Goal: Task Accomplishment & Management: Manage account settings

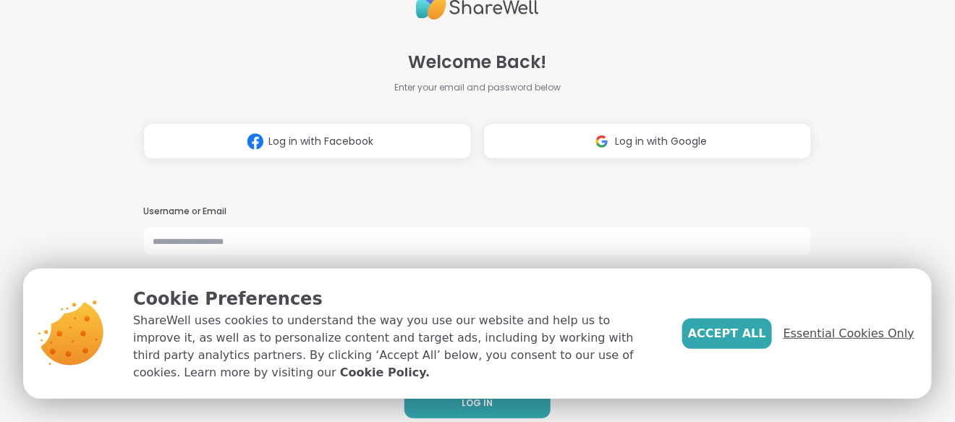
click at [877, 342] on span "Essential Cookies Only" at bounding box center [848, 333] width 131 height 17
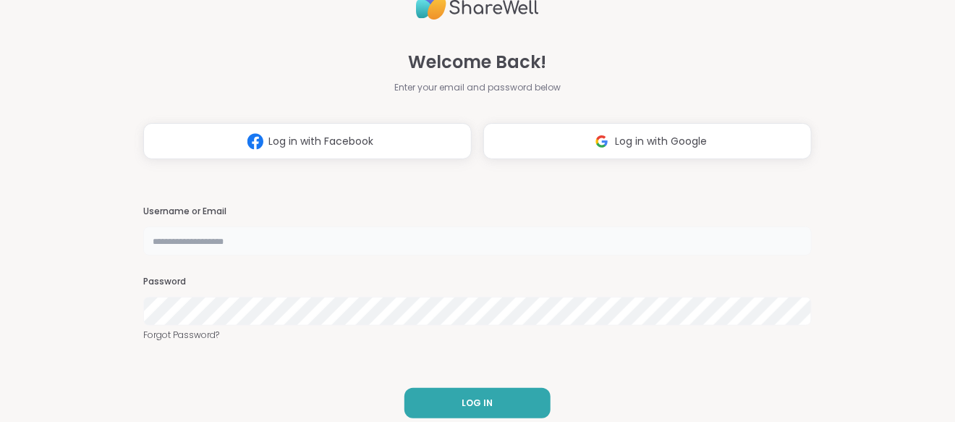
click at [503, 237] on input "text" at bounding box center [477, 240] width 668 height 29
type input "**********"
click at [53, 220] on div "**********" at bounding box center [477, 211] width 955 height 422
click at [474, 401] on span "LOG IN" at bounding box center [477, 402] width 31 height 13
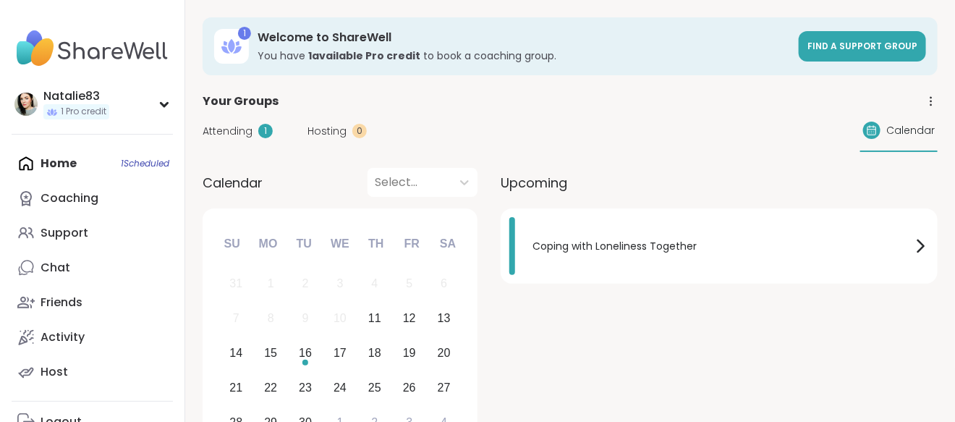
click at [258, 131] on div "1" at bounding box center [265, 131] width 14 height 14
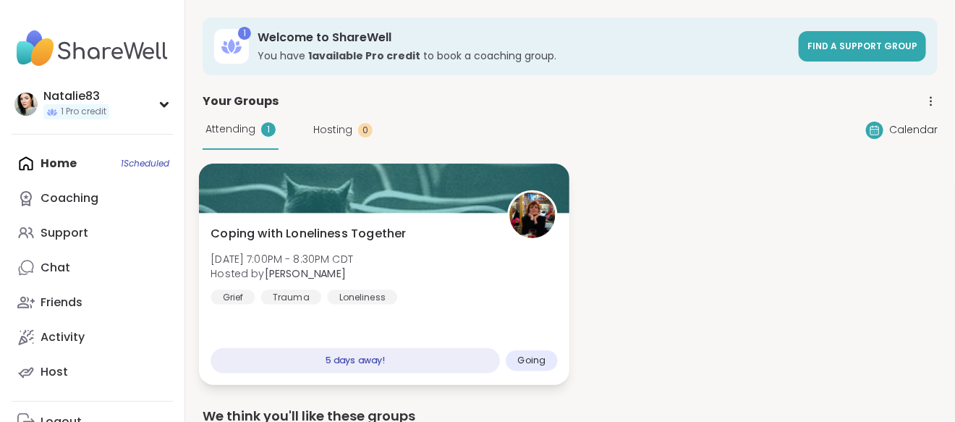
click at [339, 219] on div "Coping with Loneliness Together [DATE] 7:00PM - 8:30PM CDT Hosted by [PERSON_NA…" at bounding box center [384, 299] width 370 height 172
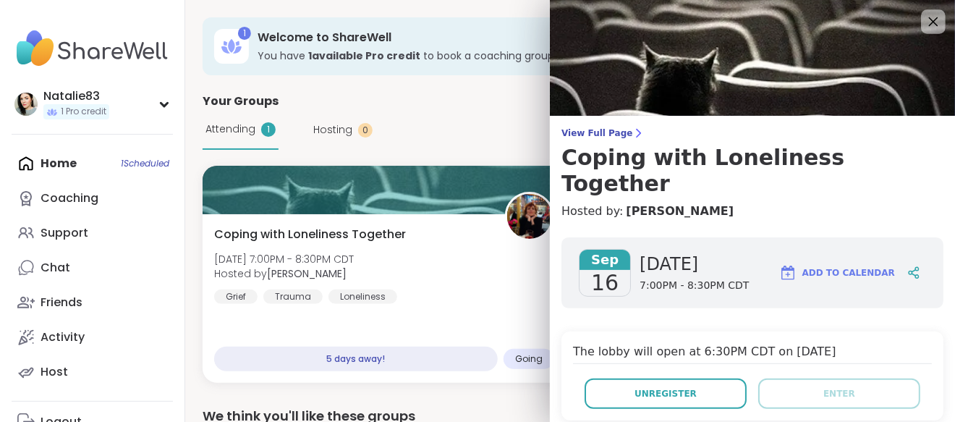
click at [932, 12] on div at bounding box center [933, 21] width 25 height 25
click at [932, 20] on icon at bounding box center [933, 21] width 9 height 9
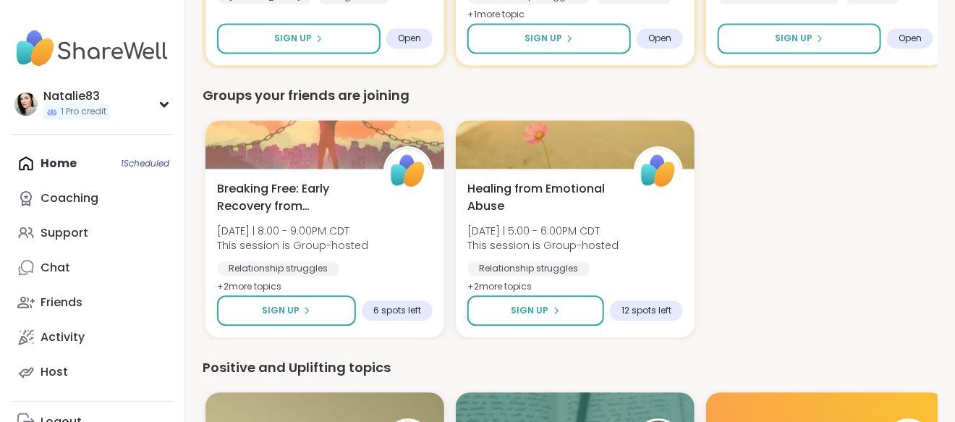
scroll to position [1140, 0]
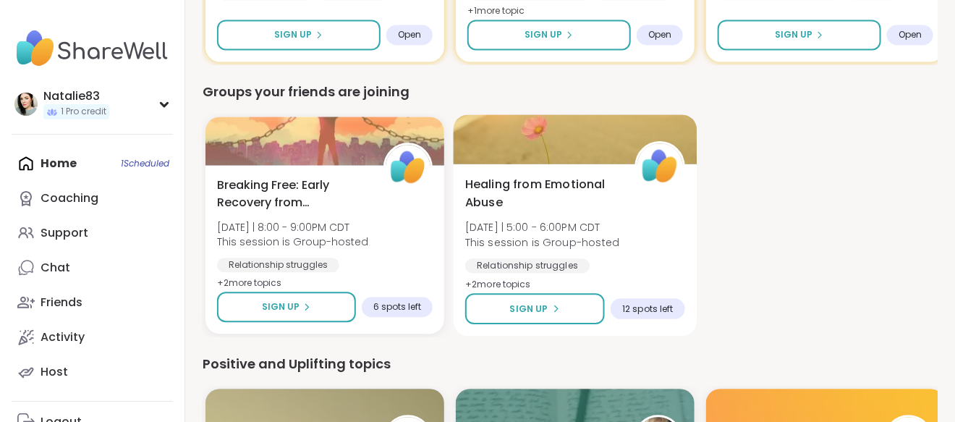
click at [566, 142] on div at bounding box center [576, 138] width 244 height 49
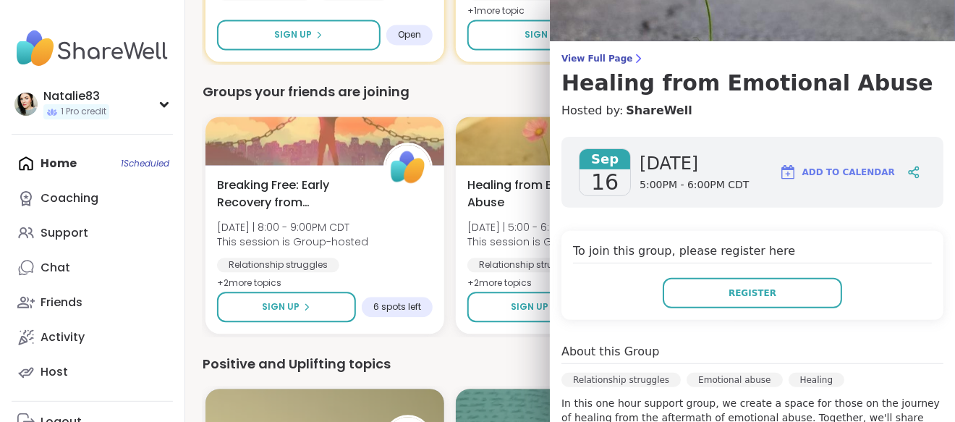
scroll to position [0, 0]
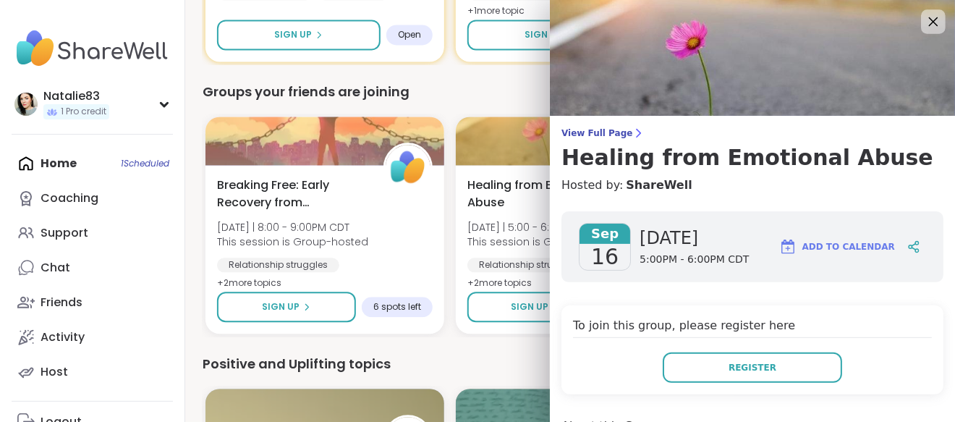
click at [930, 22] on icon at bounding box center [933, 21] width 18 height 18
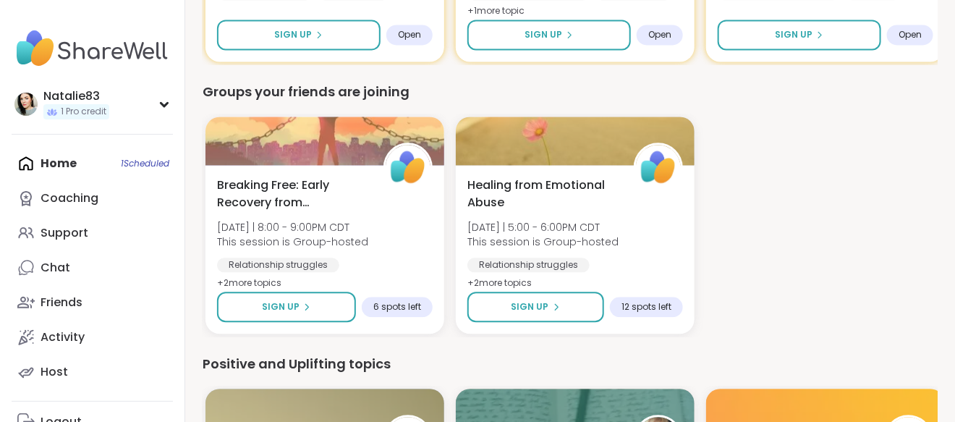
click at [34, 168] on div "Home 1 Scheduled Coaching Support Chat Friends Activity Host" at bounding box center [92, 267] width 161 height 243
click at [43, 160] on div "Home 1 Scheduled Coaching Support Chat Friends Activity Host" at bounding box center [92, 267] width 161 height 243
